Goal: Information Seeking & Learning: Understand process/instructions

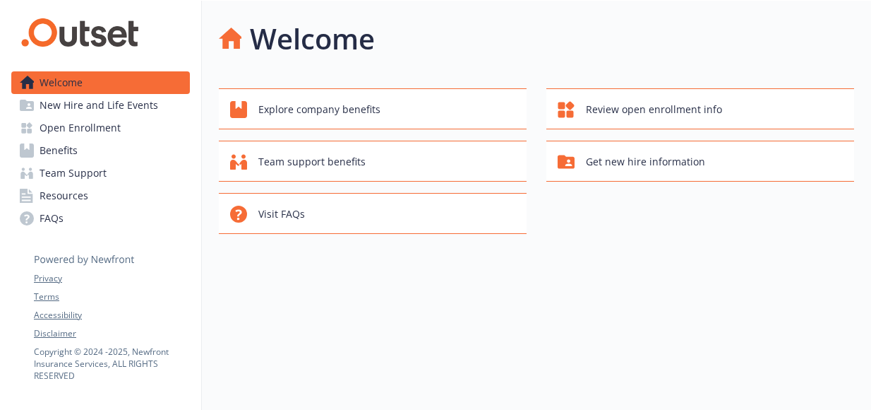
click at [80, 132] on span "Open Enrollment" at bounding box center [80, 128] width 81 height 23
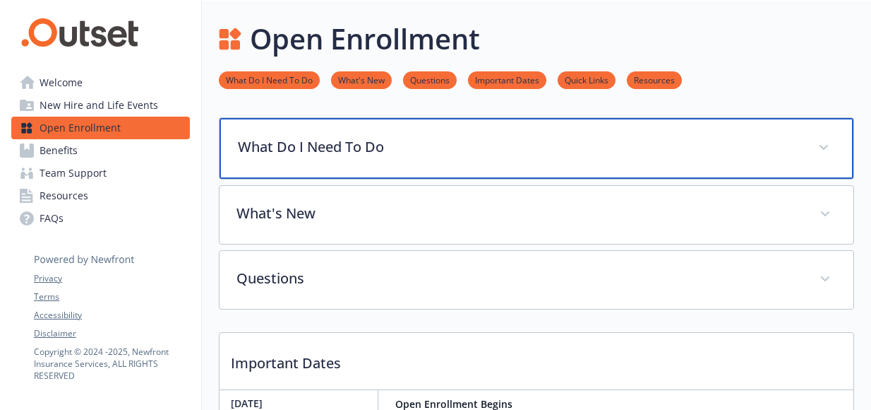
click at [313, 145] on p "What Do I Need To Do" at bounding box center [520, 146] width 564 height 21
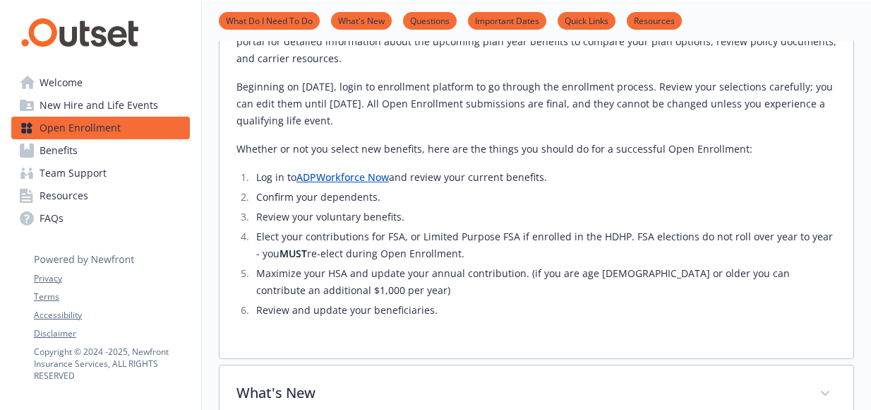
scroll to position [340, 0]
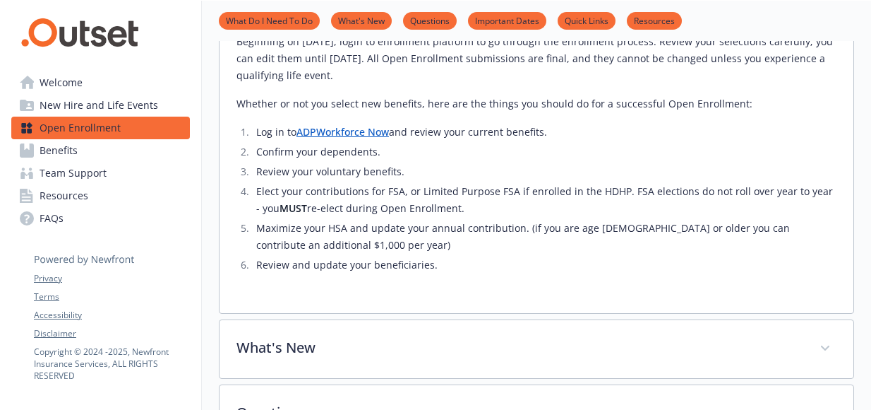
click at [349, 135] on link "Workforce Now" at bounding box center [352, 131] width 73 height 13
